Goal: Transaction & Acquisition: Obtain resource

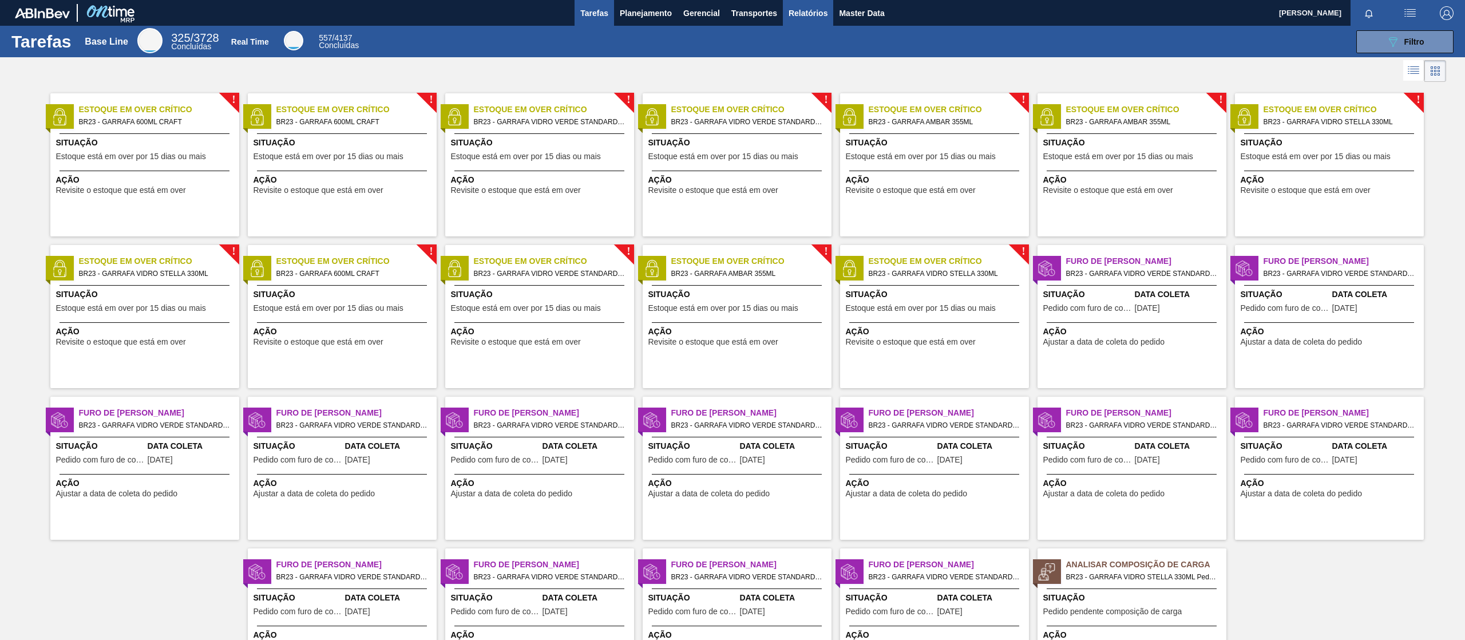
click at [820, 13] on span "Relatórios" at bounding box center [808, 13] width 39 height 14
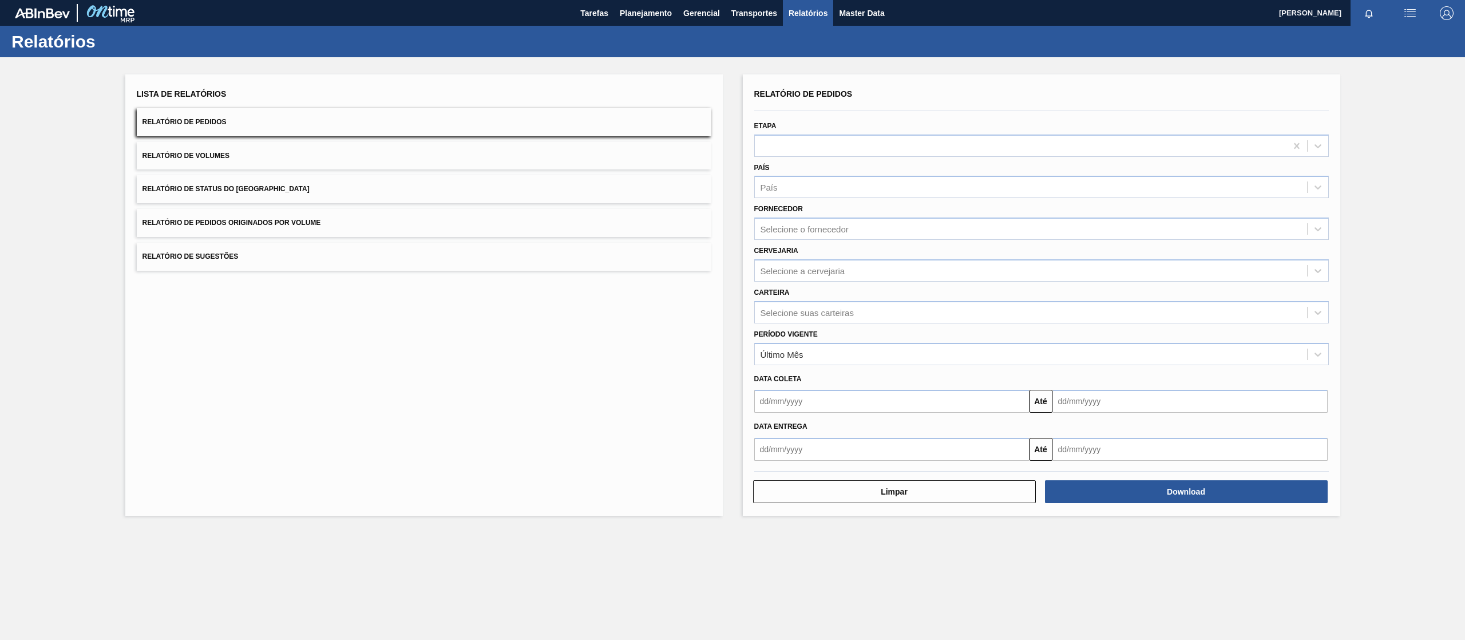
click at [357, 225] on button "Relatório de Pedidos Originados por Volume" at bounding box center [424, 223] width 575 height 28
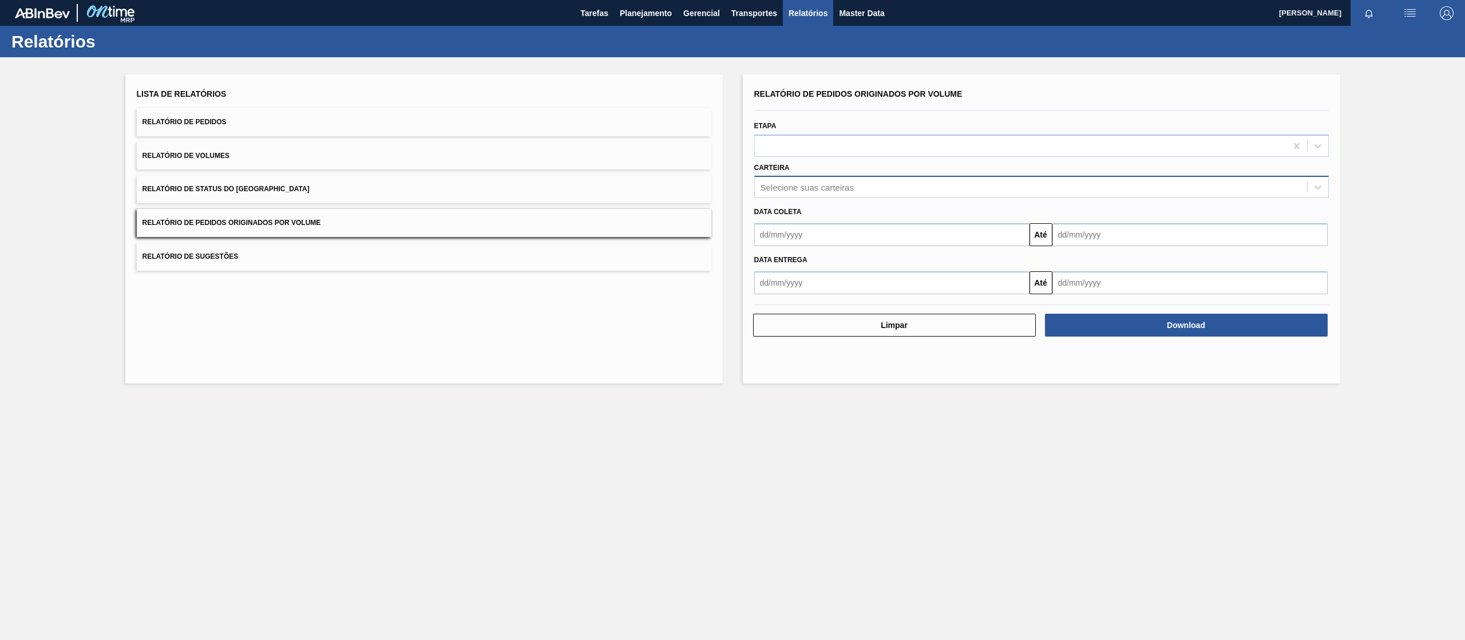
click at [886, 187] on div "Selecione suas carteiras" at bounding box center [1031, 187] width 552 height 17
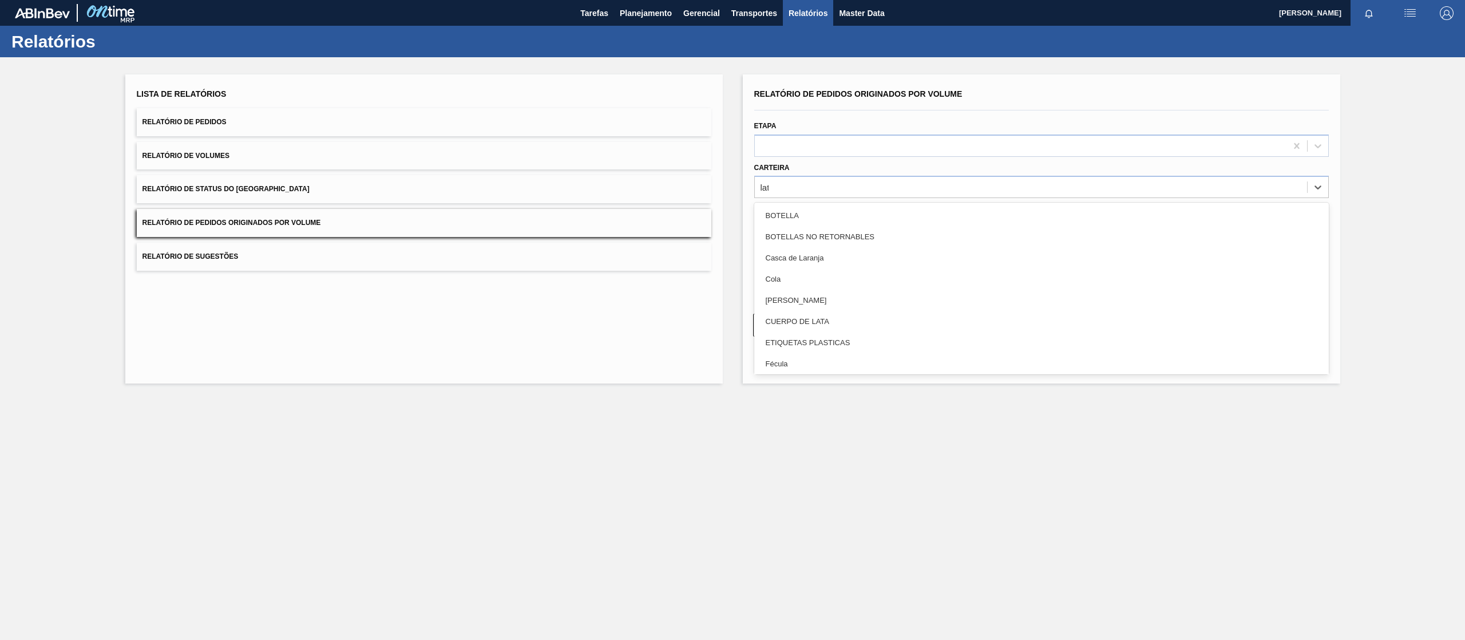
type input "lata"
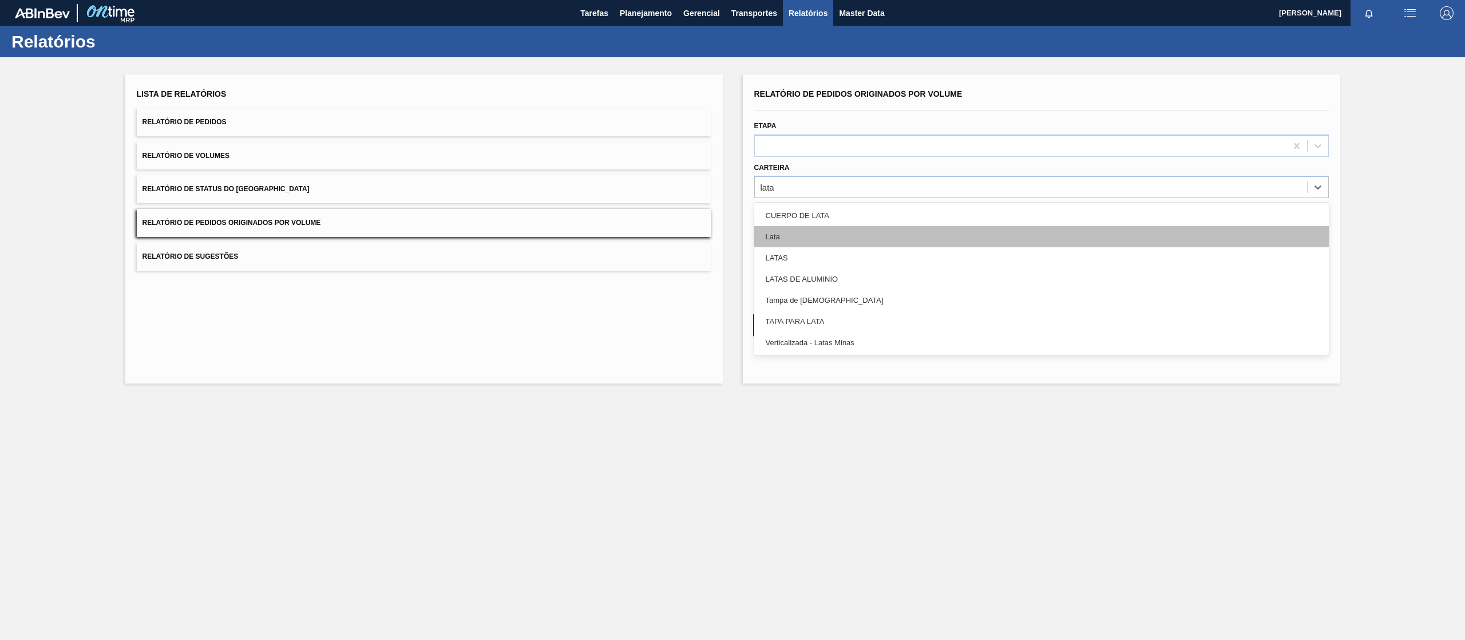
click at [811, 232] on div "Lata" at bounding box center [1041, 236] width 575 height 21
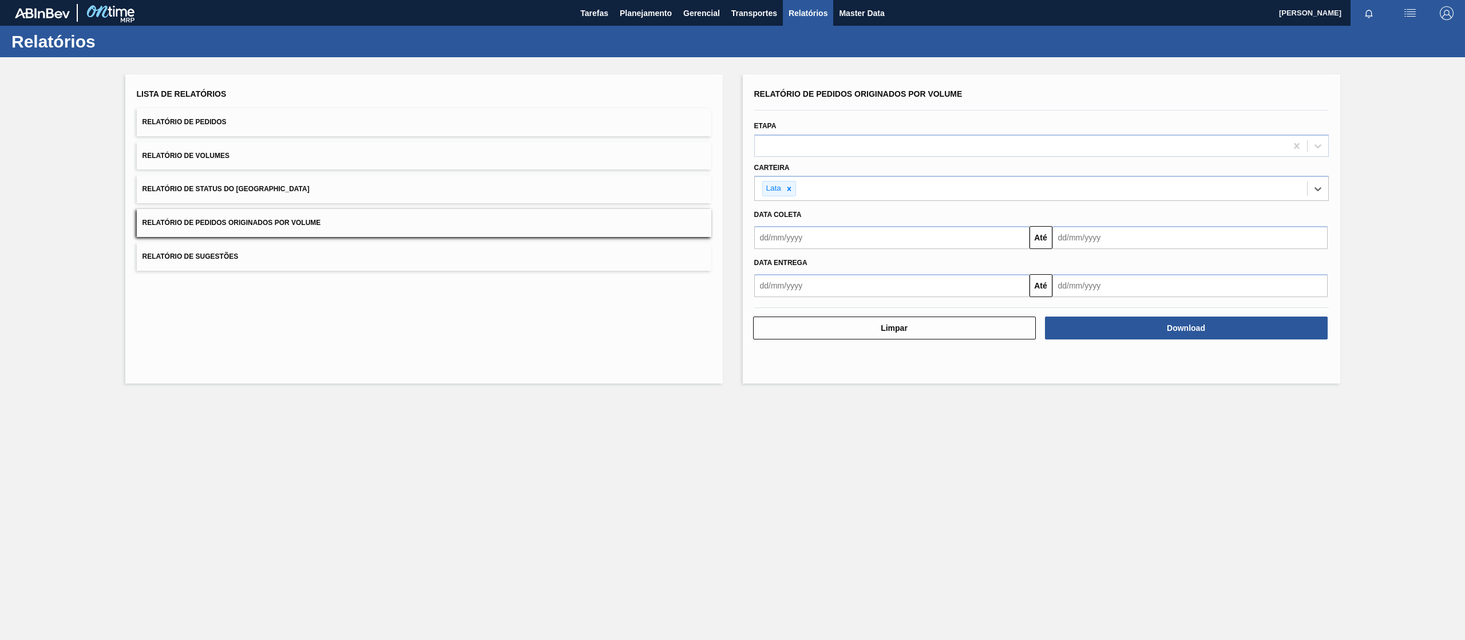
click at [811, 232] on input "text" at bounding box center [891, 237] width 275 height 23
drag, startPoint x: 790, startPoint y: 299, endPoint x: 792, endPoint y: 304, distance: 6.0
click at [790, 299] on div "1" at bounding box center [785, 301] width 15 height 15
type input "[DATE]"
drag, startPoint x: 1140, startPoint y: 235, endPoint x: 1143, endPoint y: 249, distance: 14.6
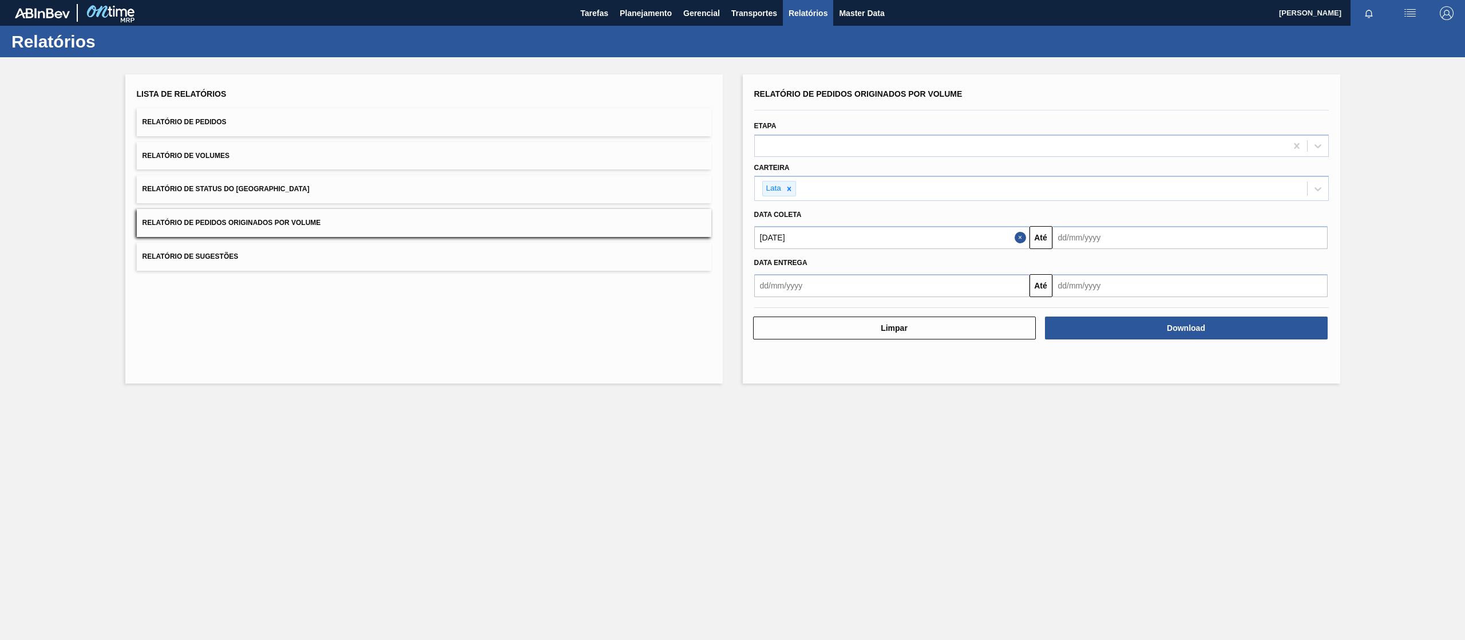
click at [1140, 235] on input "text" at bounding box center [1189, 237] width 275 height 23
click at [1177, 266] on button "Next Month" at bounding box center [1181, 265] width 8 height 8
click at [1145, 371] on div "30" at bounding box center [1139, 376] width 15 height 15
type input "[DATE]"
click at [816, 236] on input "[DATE]" at bounding box center [891, 237] width 275 height 23
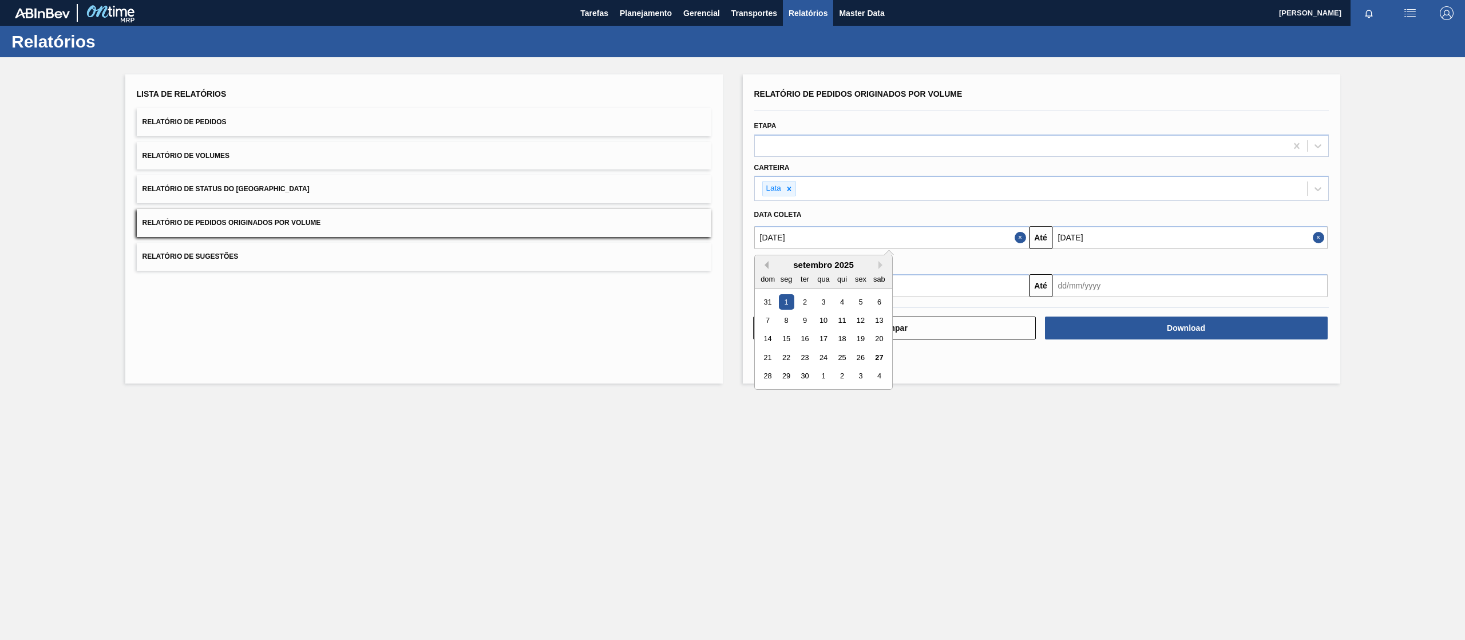
click at [765, 268] on button "Previous Month" at bounding box center [764, 265] width 8 height 8
click at [863, 299] on div "1" at bounding box center [860, 301] width 15 height 15
type input "[DATE]"
click at [1107, 343] on div "Relatório de Pedidos Originados por Volume Etapa Carteira Lata Data coleta [DAT…" at bounding box center [1041, 228] width 597 height 309
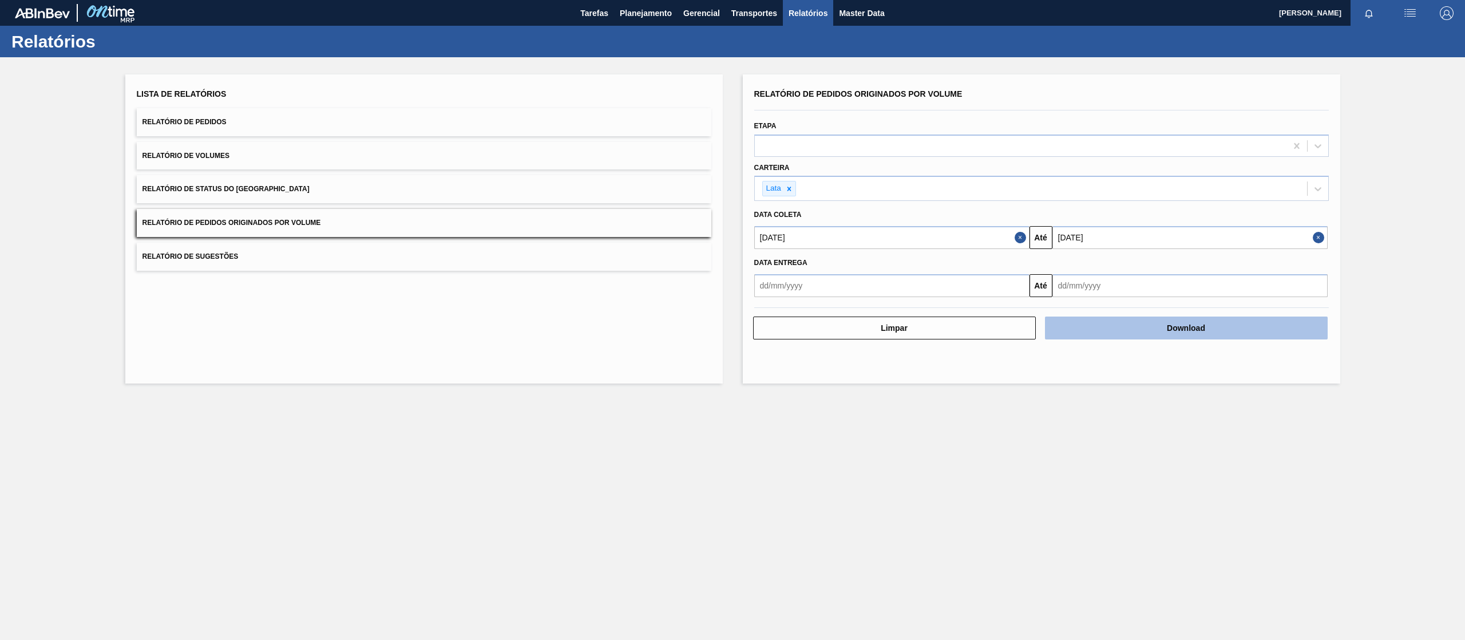
click at [1111, 334] on button "Download" at bounding box center [1186, 327] width 283 height 23
